Goal: Task Accomplishment & Management: Complete application form

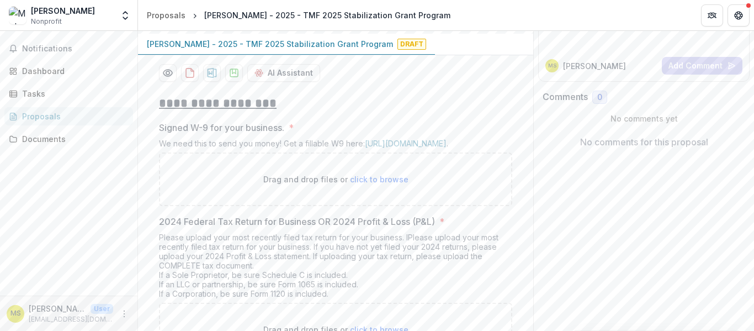
scroll to position [135, 0]
click at [398, 147] on link "[URL][DOMAIN_NAME]" at bounding box center [406, 142] width 82 height 9
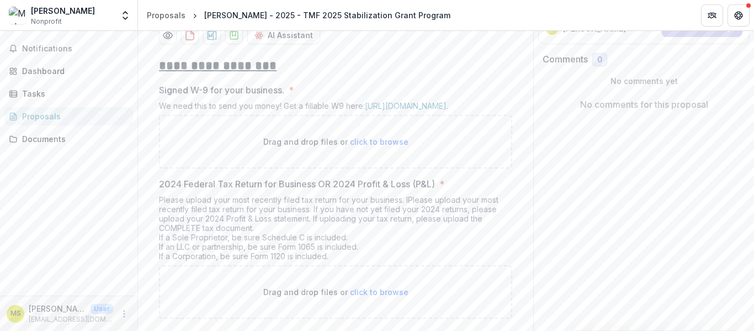
scroll to position [172, 0]
click at [360, 146] on span "click to browse" at bounding box center [379, 141] width 58 height 9
click at [437, 110] on link "[URL][DOMAIN_NAME]" at bounding box center [406, 105] width 82 height 9
click at [388, 146] on span "click to browse" at bounding box center [379, 141] width 58 height 9
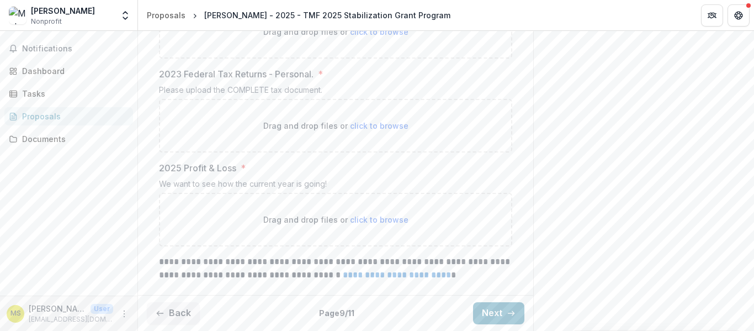
scroll to position [712, 0]
click at [179, 315] on button "Back" at bounding box center [173, 313] width 53 height 22
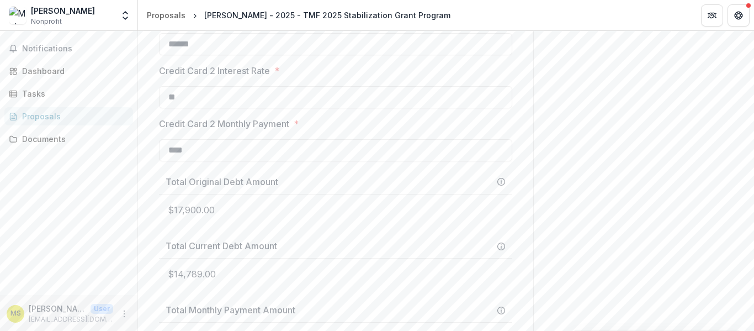
scroll to position [1128, 0]
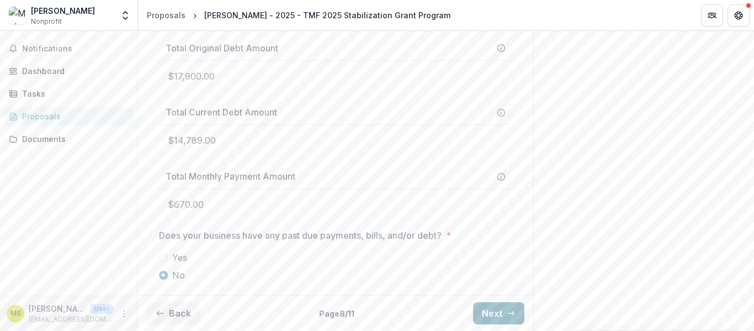
click at [483, 306] on button "Next" at bounding box center [498, 313] width 51 height 22
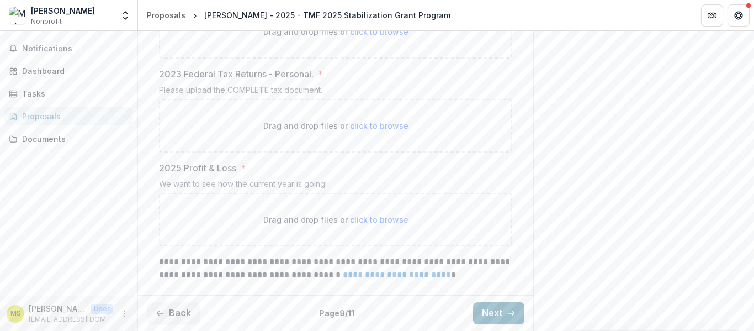
scroll to position [712, 0]
click at [488, 309] on button "Next" at bounding box center [498, 313] width 51 height 22
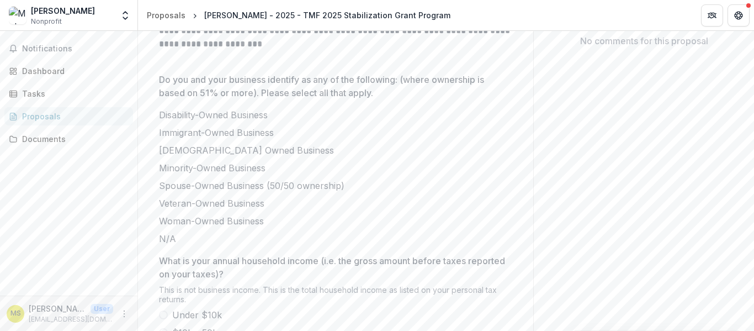
scroll to position [237, 0]
click at [159, 137] on span at bounding box center [159, 131] width 0 height 11
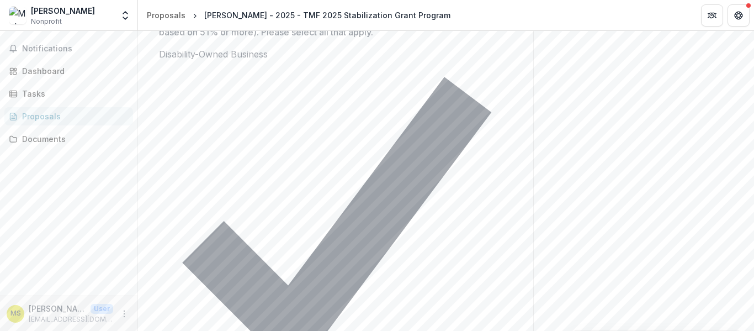
scroll to position [297, 0]
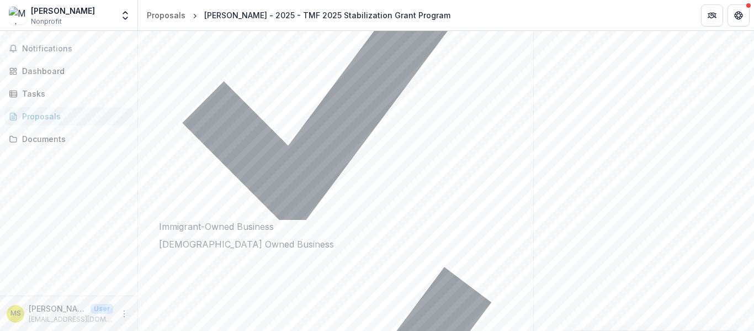
scroll to position [436, 0]
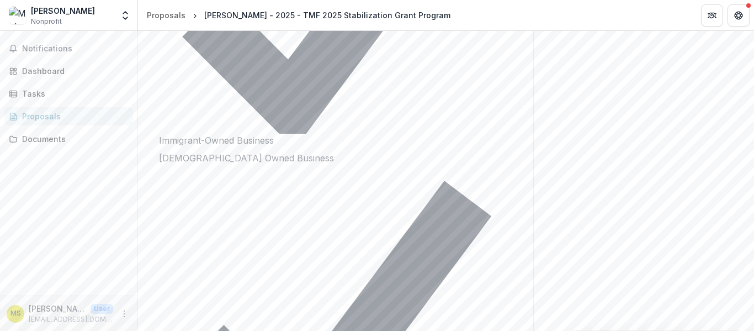
scroll to position [523, 0]
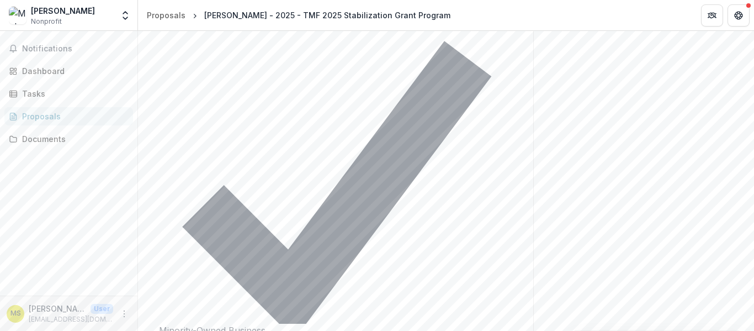
scroll to position [662, 0]
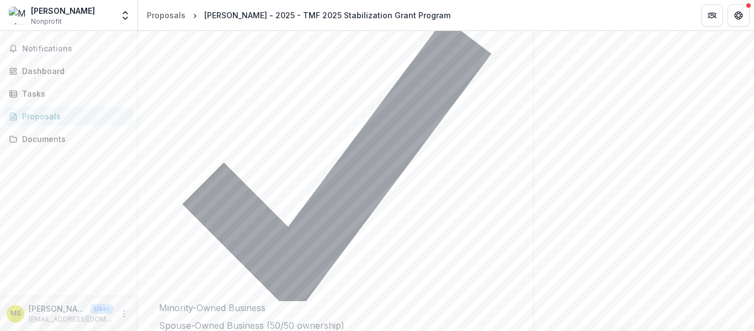
scroll to position [0, 0]
type input "***"
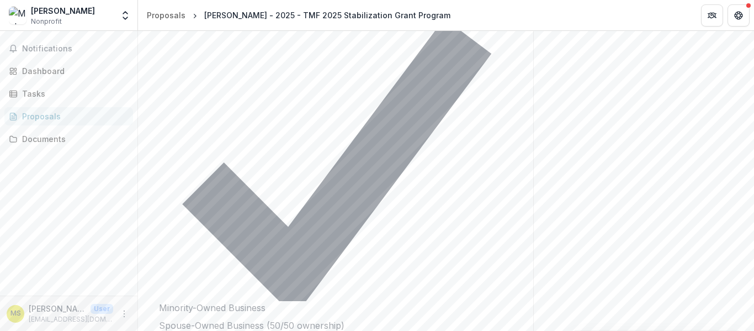
type input "**********"
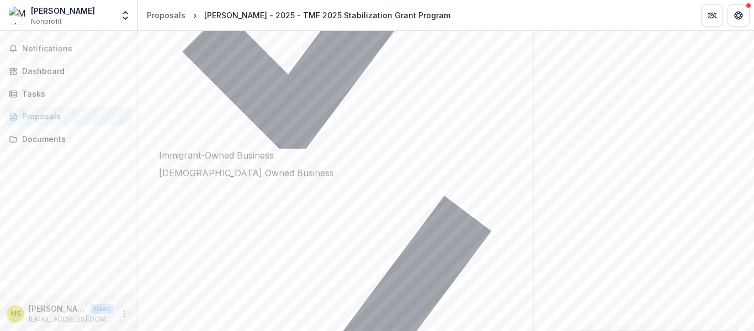
scroll to position [684, 0]
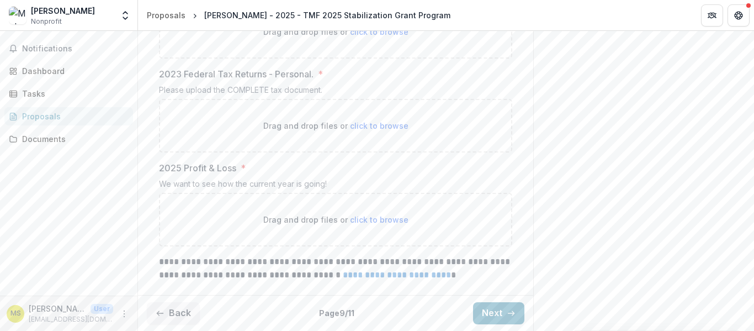
scroll to position [712, 0]
click at [486, 310] on button "Next" at bounding box center [498, 313] width 51 height 22
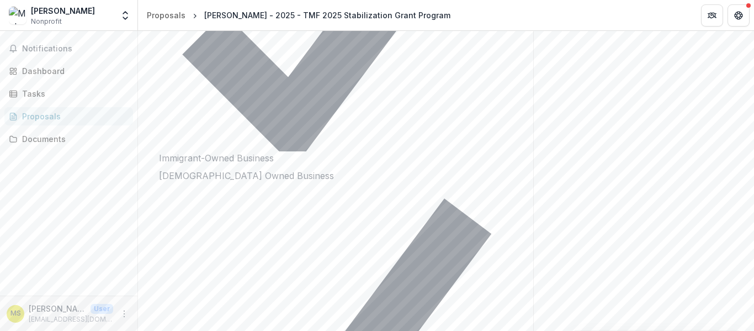
scroll to position [684, 0]
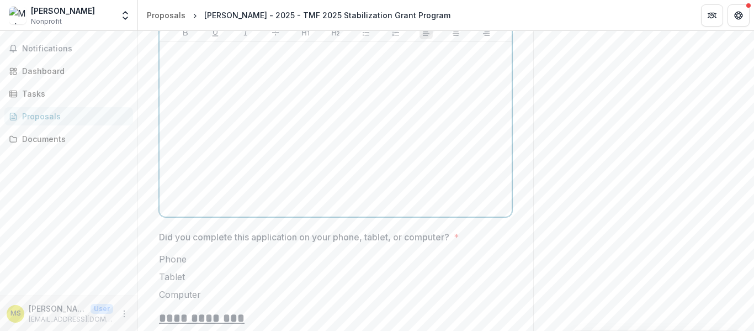
click at [189, 58] on p at bounding box center [335, 52] width 343 height 12
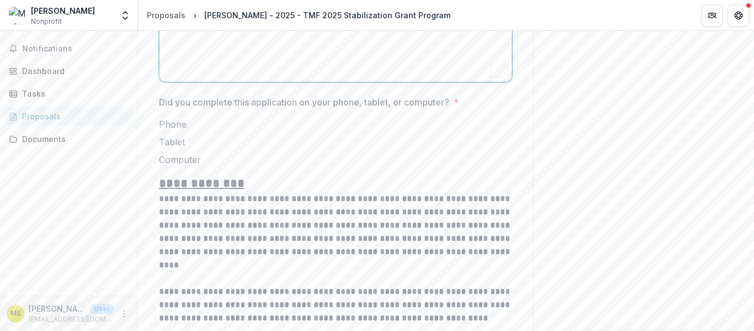
scroll to position [819, 0]
click at [159, 164] on span at bounding box center [159, 158] width 0 height 11
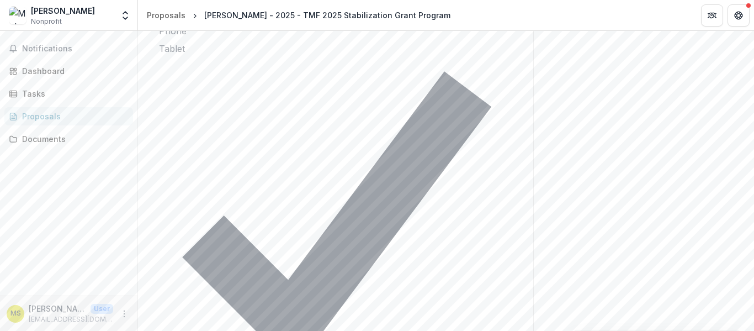
scroll to position [1023, 0]
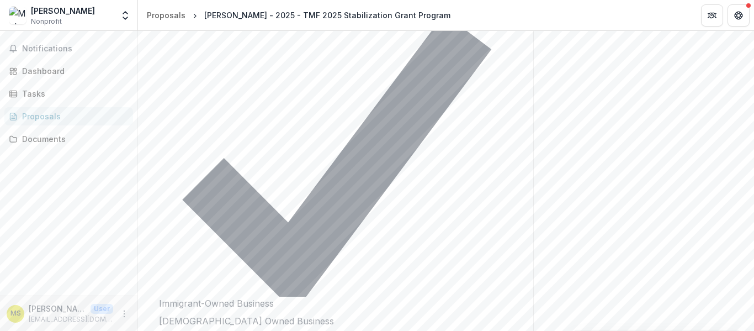
scroll to position [684, 0]
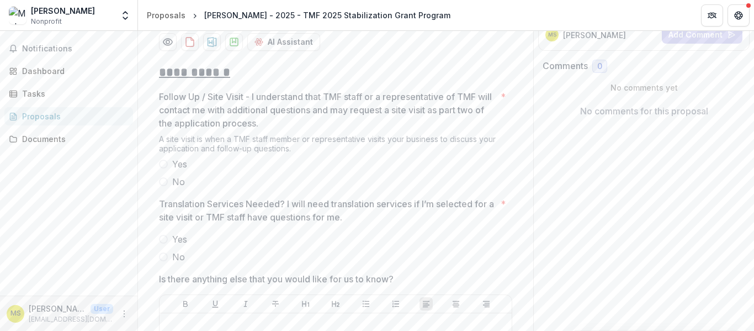
scroll to position [165, 0]
click at [161, 169] on span at bounding box center [163, 164] width 9 height 9
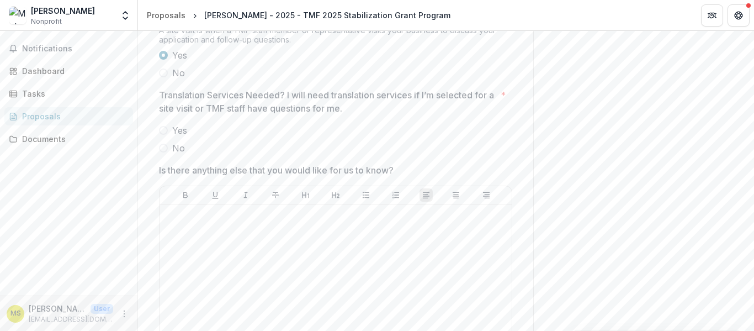
scroll to position [275, 0]
click at [162, 152] on span at bounding box center [163, 147] width 9 height 9
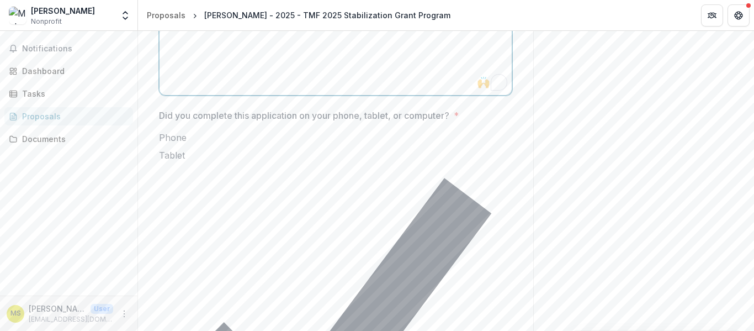
scroll to position [1023, 0]
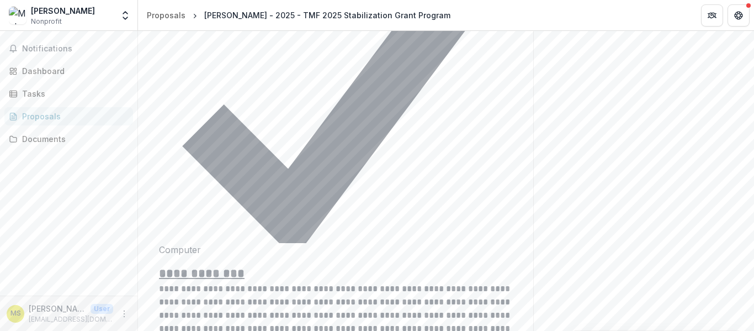
type input "*"
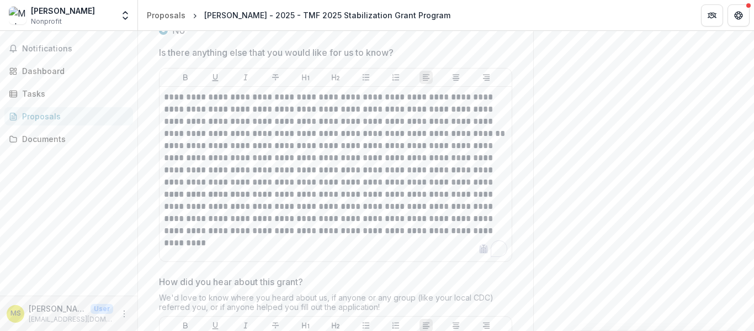
scroll to position [0, 0]
